Goal: Transaction & Acquisition: Purchase product/service

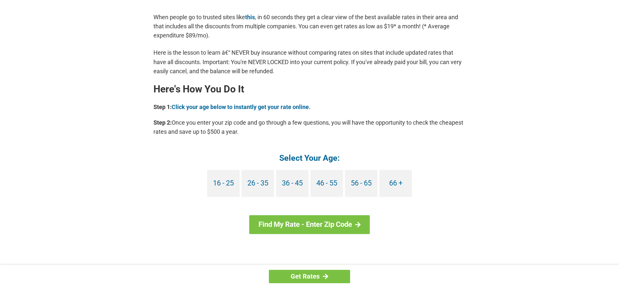
scroll to position [530, 0]
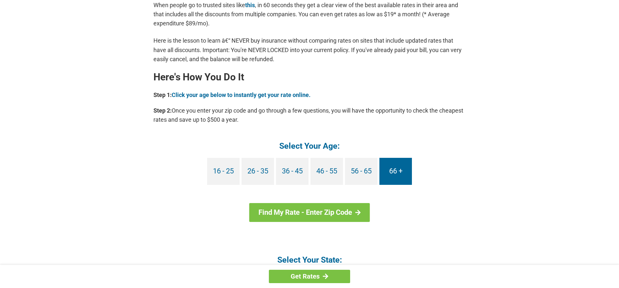
click at [395, 165] on link "66 +" at bounding box center [395, 171] width 32 height 27
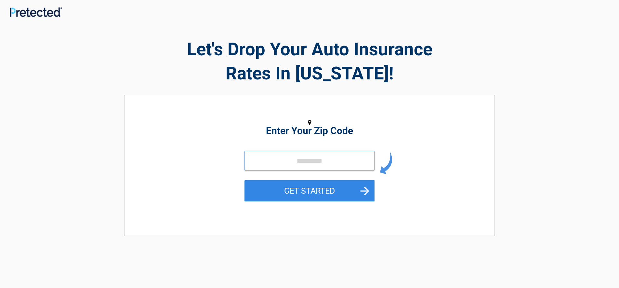
click at [271, 164] on input "tel" at bounding box center [309, 160] width 130 height 19
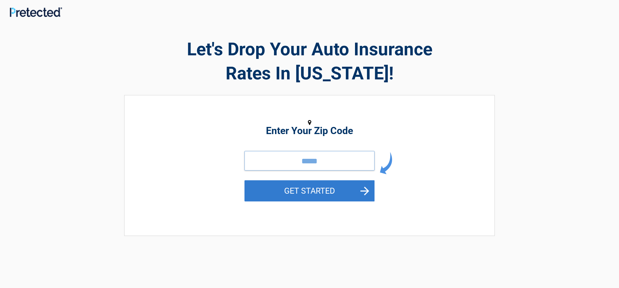
type input "*****"
drag, startPoint x: 322, startPoint y: 186, endPoint x: 325, endPoint y: 182, distance: 4.4
click at [325, 182] on button "GET STARTED" at bounding box center [309, 190] width 130 height 21
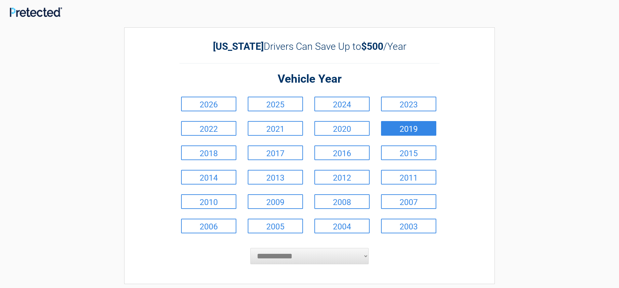
click at [405, 126] on link "2019" at bounding box center [408, 128] width 55 height 15
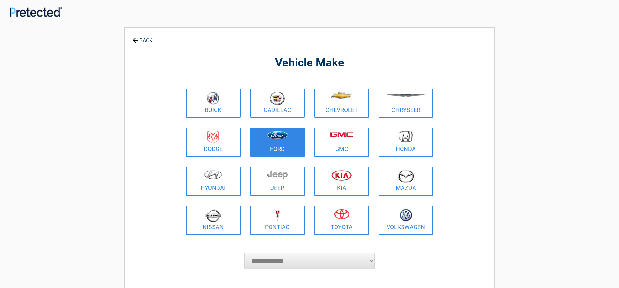
click at [274, 134] on img at bounding box center [277, 135] width 22 height 8
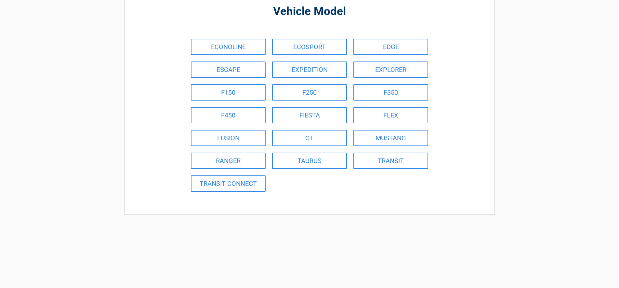
drag, startPoint x: 572, startPoint y: 110, endPoint x: 528, endPoint y: 108, distance: 44.3
